Goal: Task Accomplishment & Management: Manage account settings

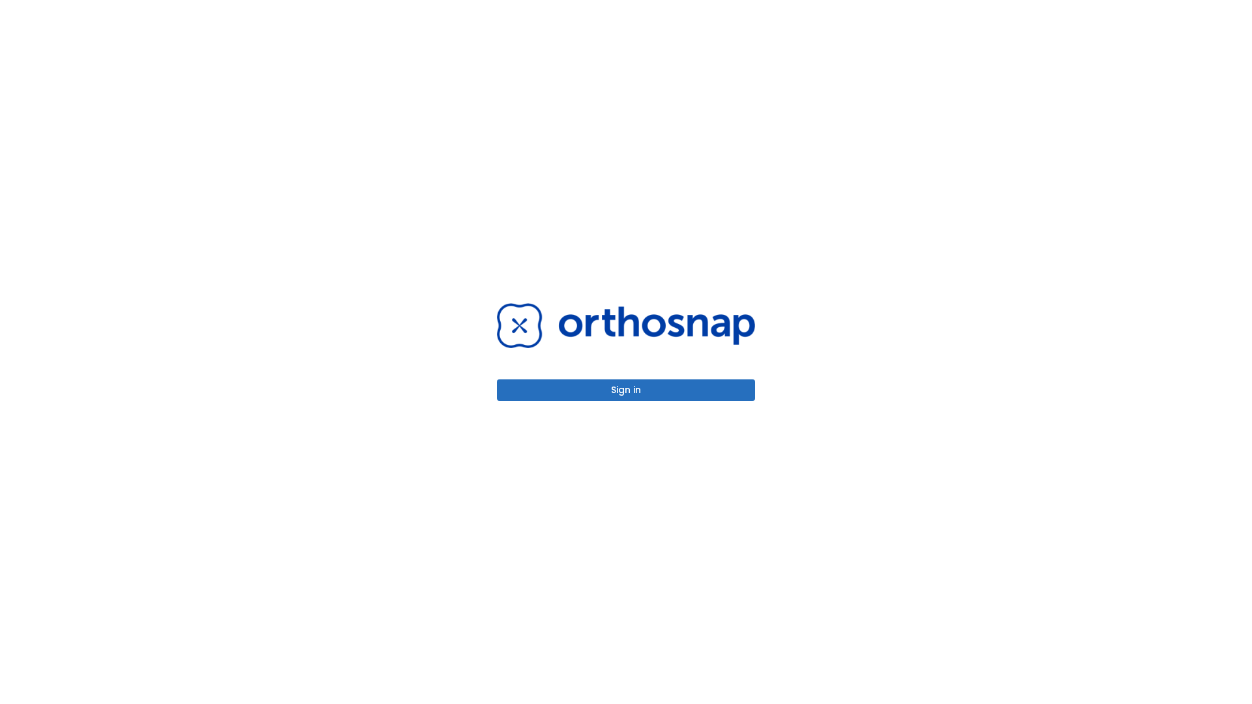
click at [626, 390] on button "Sign in" at bounding box center [626, 390] width 258 height 22
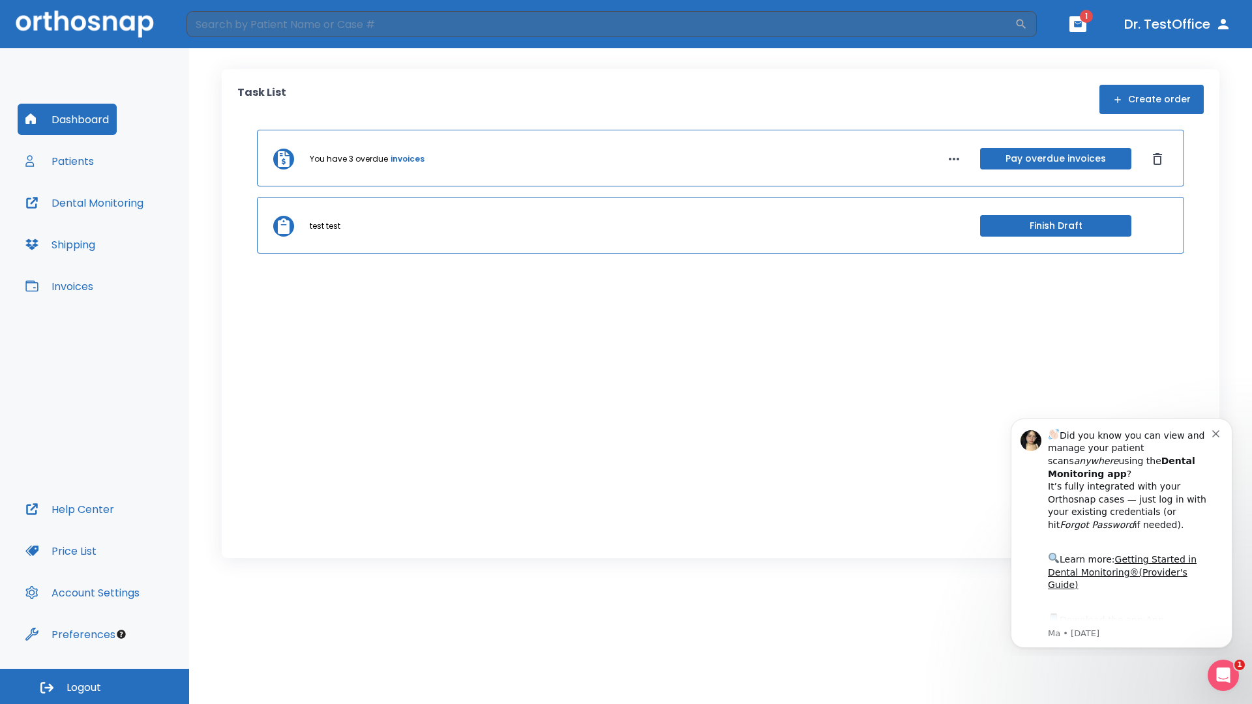
click at [95, 687] on span "Logout" at bounding box center [84, 688] width 35 height 14
